Goal: Task Accomplishment & Management: Use online tool/utility

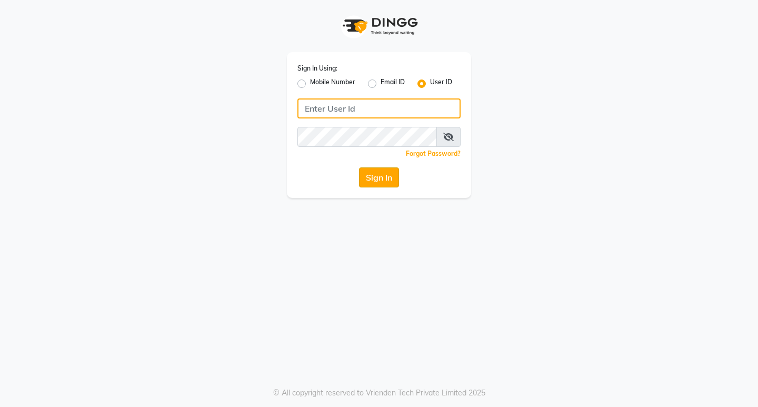
type input "primeexotica"
click at [366, 176] on button "Sign In" at bounding box center [379, 177] width 40 height 20
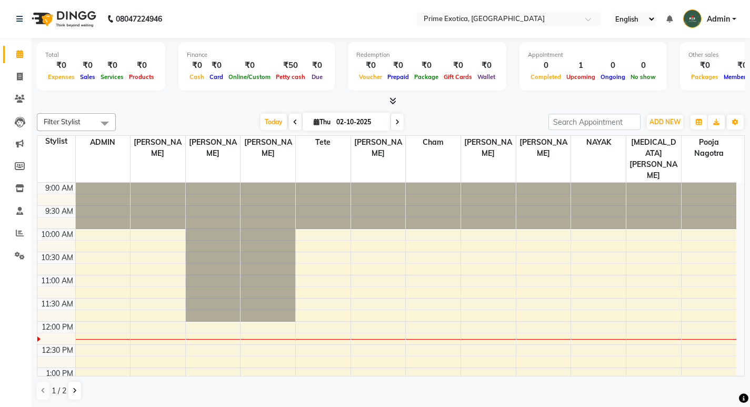
click at [366, 183] on div at bounding box center [378, 206] width 55 height 46
click at [15, 238] on span at bounding box center [20, 233] width 18 height 12
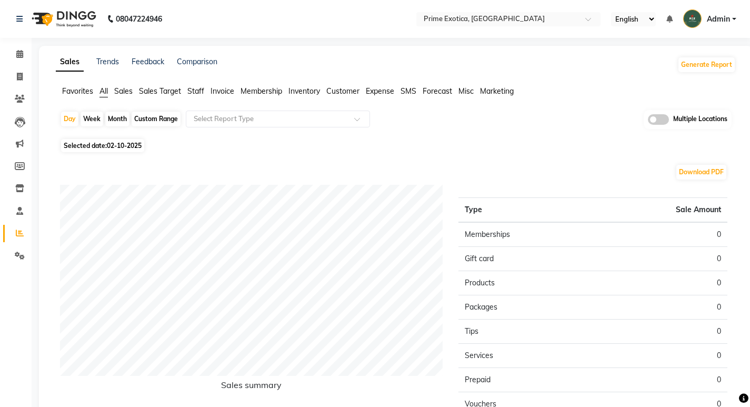
click at [659, 119] on span at bounding box center [658, 119] width 21 height 11
click at [648, 121] on input "checkbox" at bounding box center [648, 121] width 0 height 0
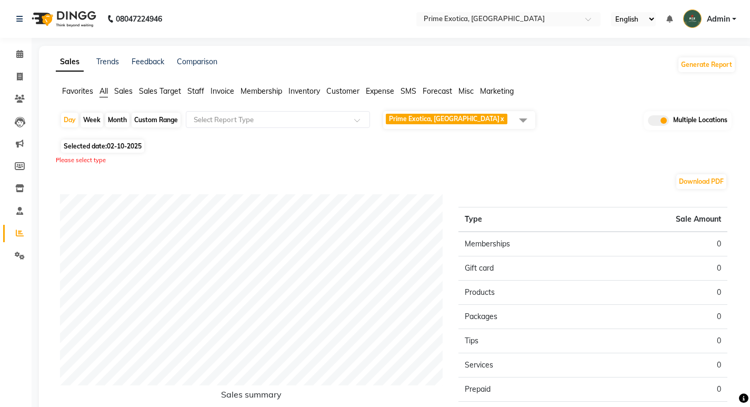
click at [493, 126] on span "Prime Exotica, Dharampeth x" at bounding box center [459, 120] width 152 height 18
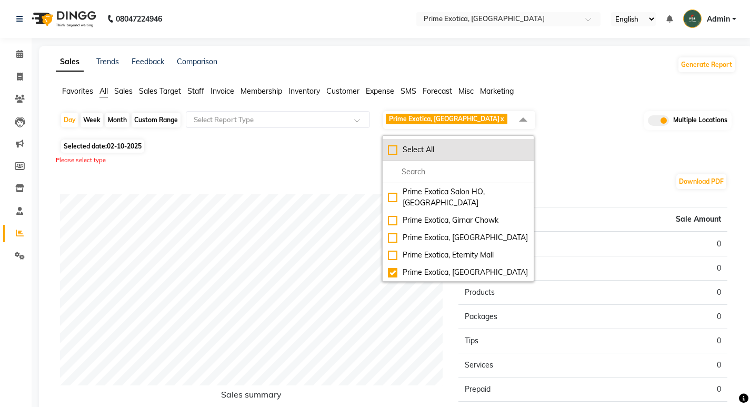
click at [394, 153] on div "Select All" at bounding box center [458, 149] width 141 height 11
checkbox input "true"
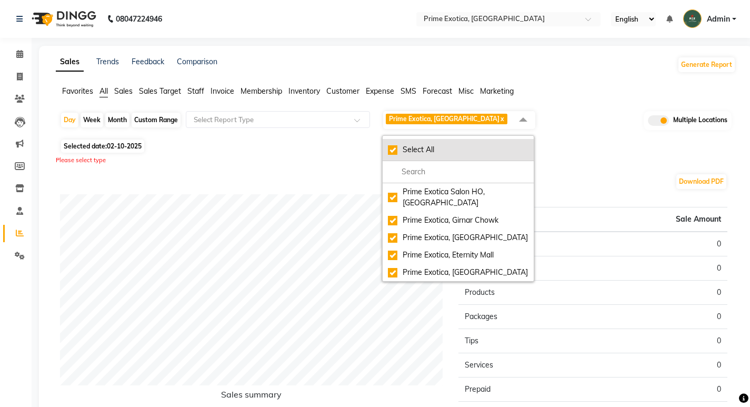
checkbox input "true"
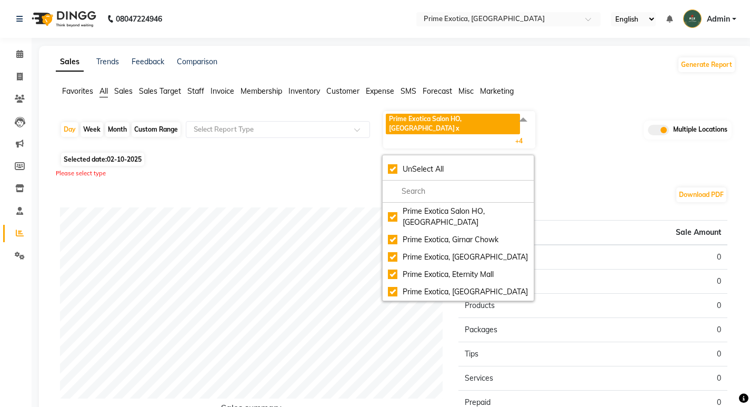
click at [564, 103] on div "Favorites All Sales Sales Target Staff Invoice Membership Inventory Customer Ex…" at bounding box center [396, 96] width 696 height 20
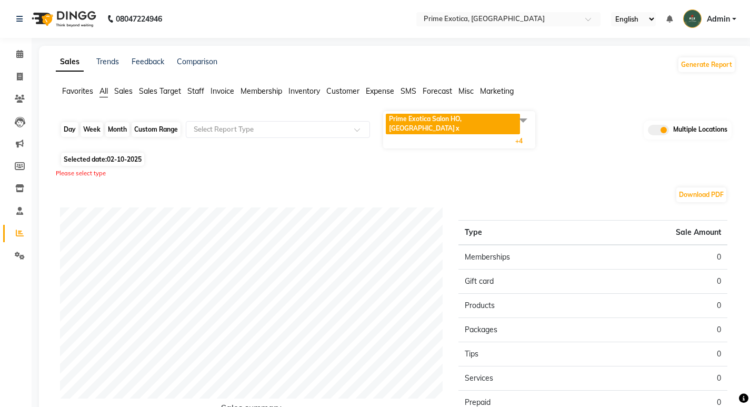
click at [69, 122] on div "Day" at bounding box center [69, 129] width 17 height 15
select select "10"
select select "2025"
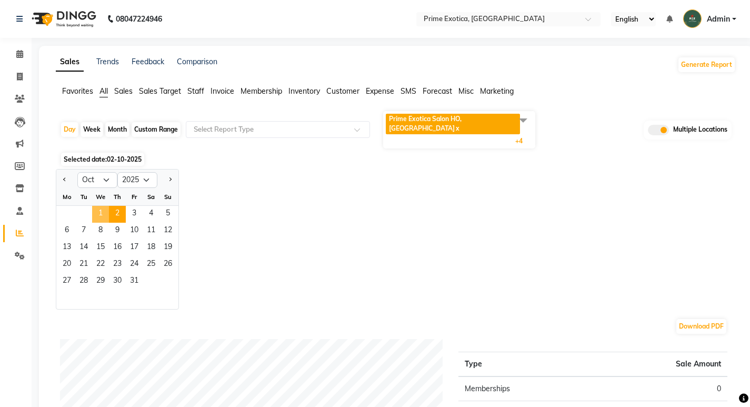
click at [101, 206] on span "1" at bounding box center [100, 214] width 17 height 17
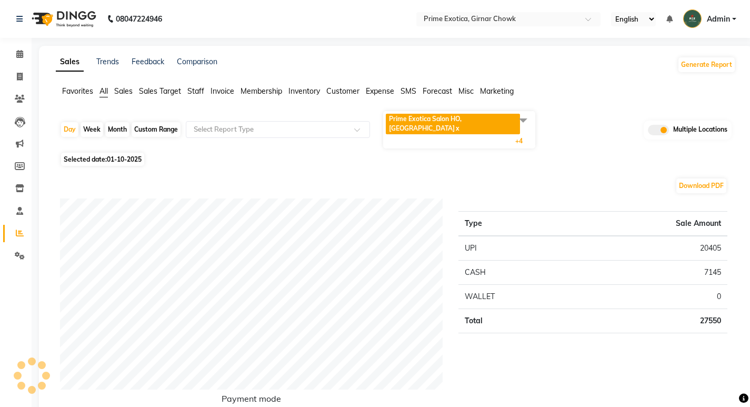
click at [448, 116] on span "Prime Exotica Salon HO, Nagpur" at bounding box center [425, 123] width 73 height 17
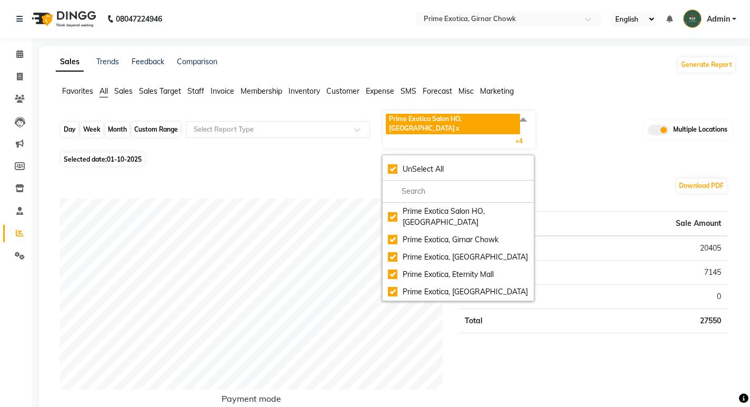
click at [69, 123] on div "Day" at bounding box center [69, 129] width 17 height 15
select select "10"
select select "2025"
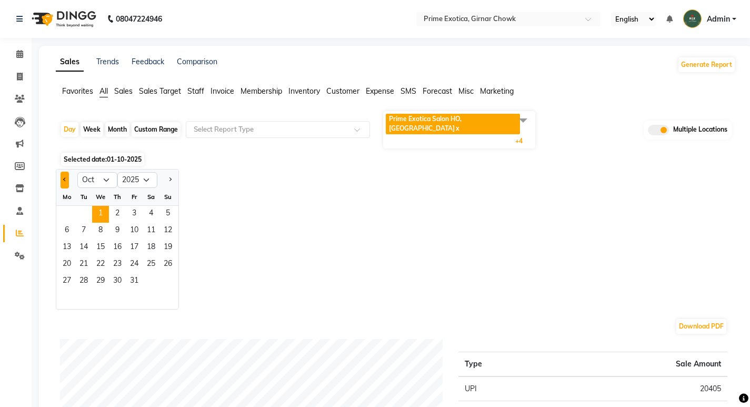
click at [64, 172] on button "Previous month" at bounding box center [65, 180] width 8 height 17
select select "9"
click at [66, 206] on span "1" at bounding box center [66, 214] width 17 height 17
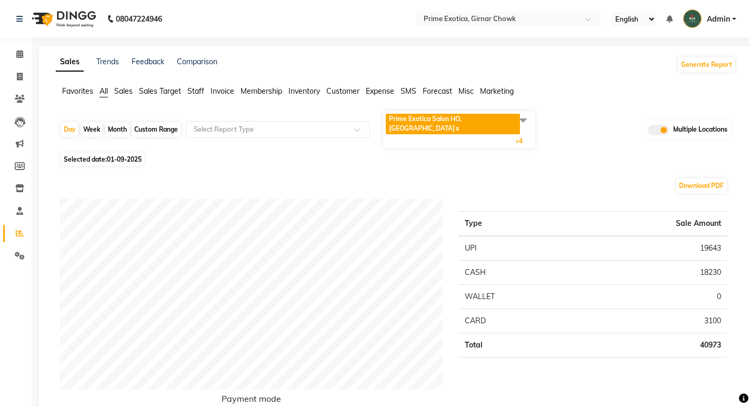
click at [462, 116] on span "Prime Exotica Salon HO, Nagpur" at bounding box center [425, 123] width 73 height 17
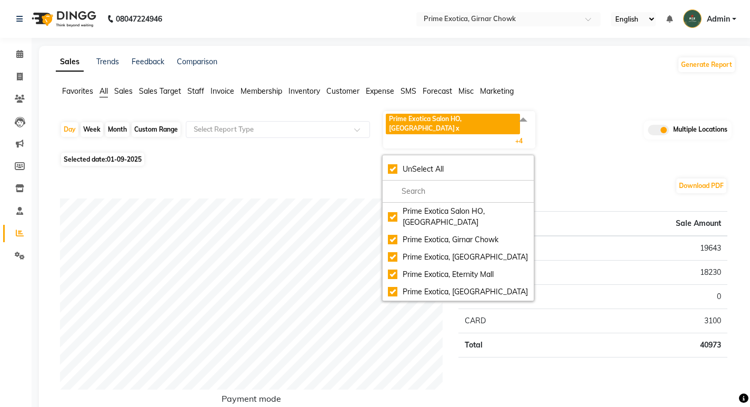
click at [119, 122] on div "Month" at bounding box center [117, 129] width 24 height 15
select select "9"
select select "2025"
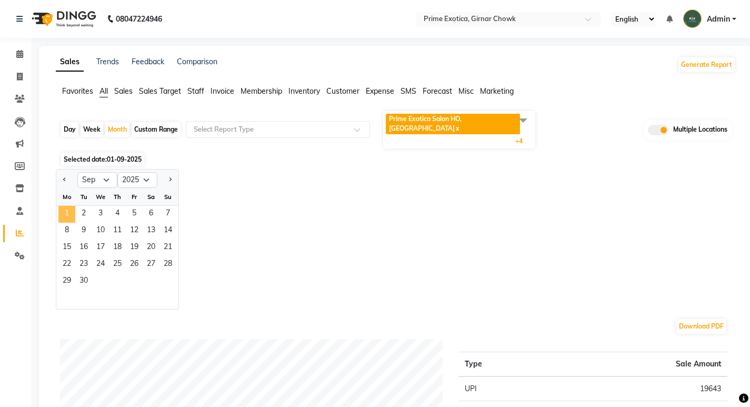
click at [68, 206] on span "1" at bounding box center [66, 214] width 17 height 17
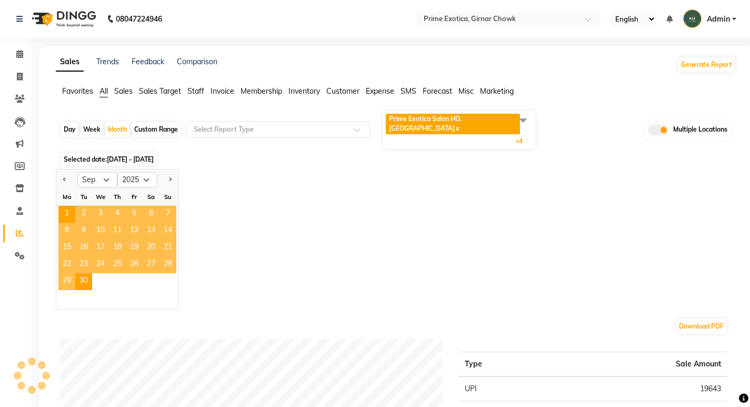
click at [300, 169] on div "Jan Feb Mar Apr May Jun Jul Aug Sep Oct Nov Dec 2015 2016 2017 2018 2019 2020 2…" at bounding box center [396, 239] width 680 height 141
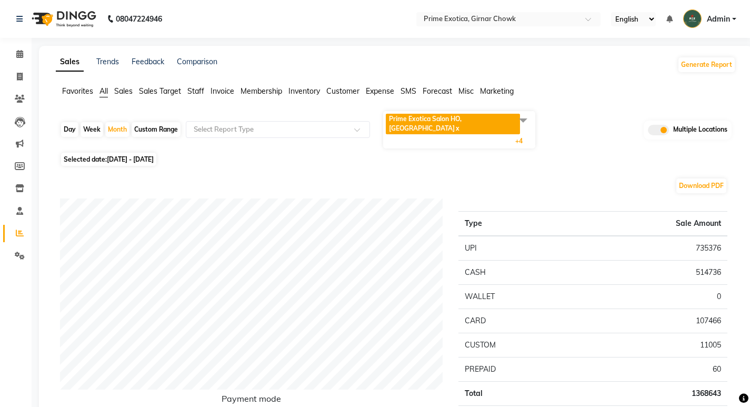
click at [202, 95] on span "Staff" at bounding box center [195, 90] width 17 height 9
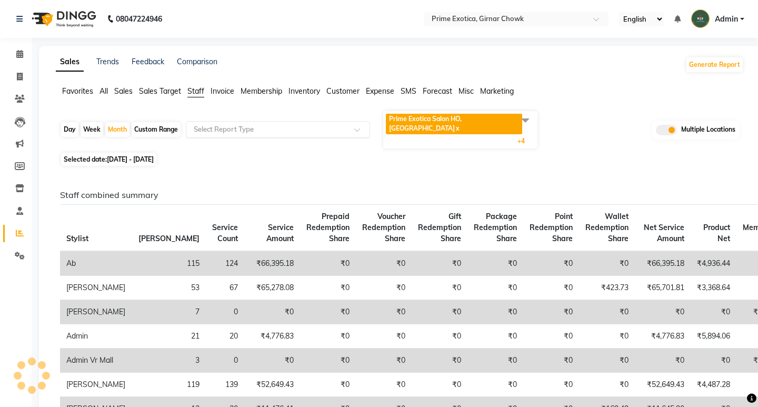
click at [256, 126] on div "Select Report Type" at bounding box center [278, 129] width 184 height 17
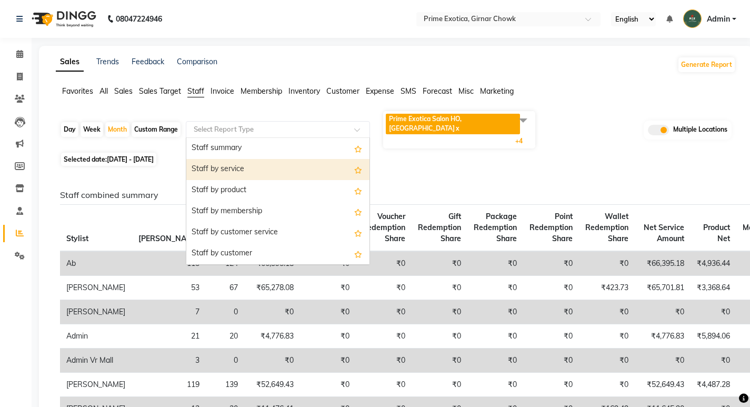
click at [252, 159] on div "Staff by service" at bounding box center [277, 169] width 183 height 21
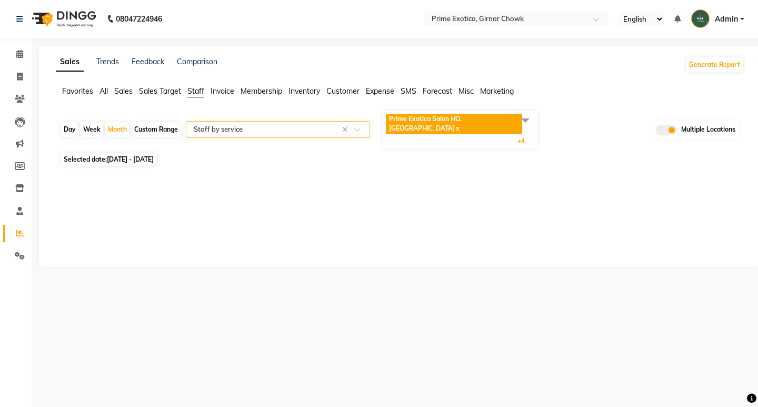
select select "filtered_report"
select select "pdf"
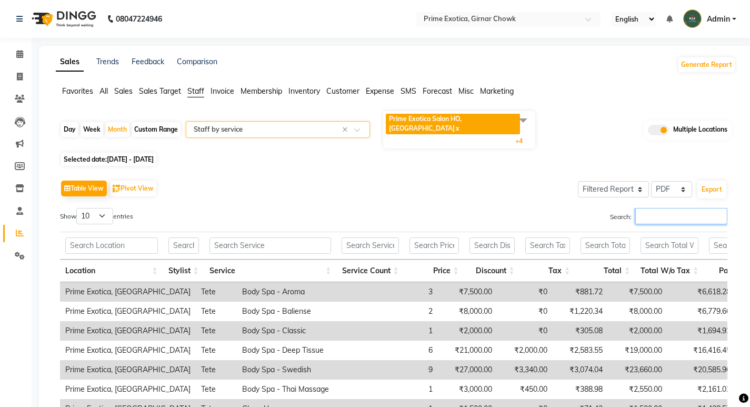
click at [669, 208] on input "Search:" at bounding box center [681, 216] width 92 height 16
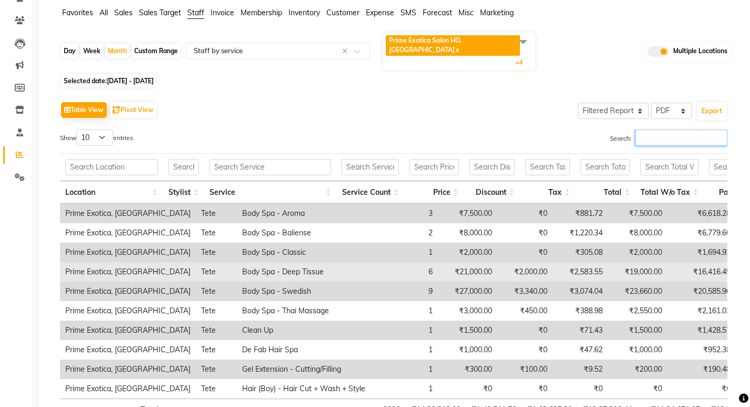
scroll to position [53, 0]
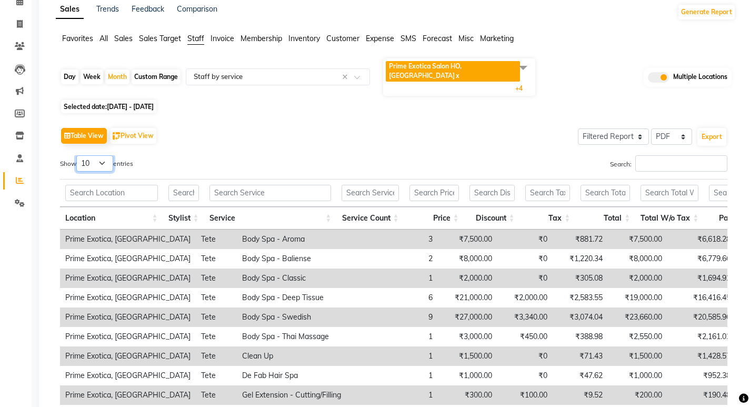
click at [101, 155] on select "10 25 50 100" at bounding box center [94, 163] width 37 height 16
select select "100"
click at [78, 155] on select "10 25 50 100" at bounding box center [94, 163] width 37 height 16
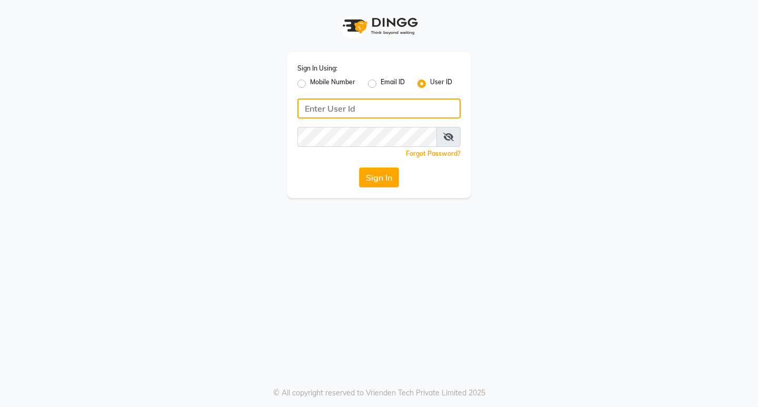
type input "primeexotica"
